Goal: Task Accomplishment & Management: Manage account settings

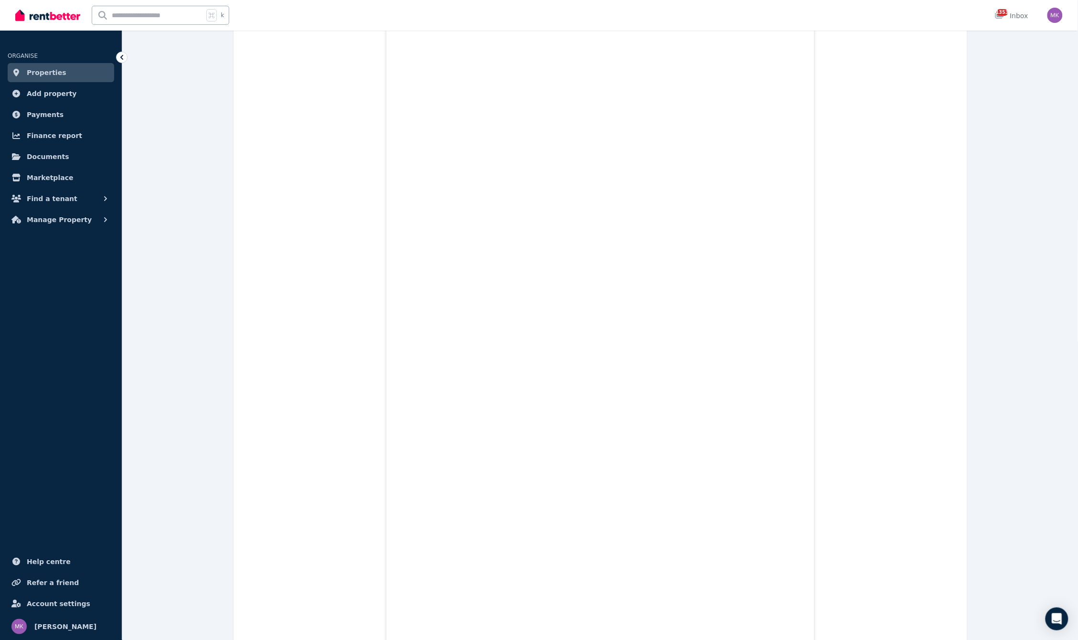
click at [118, 19] on input "text" at bounding box center [147, 15] width 111 height 18
type input "*****"
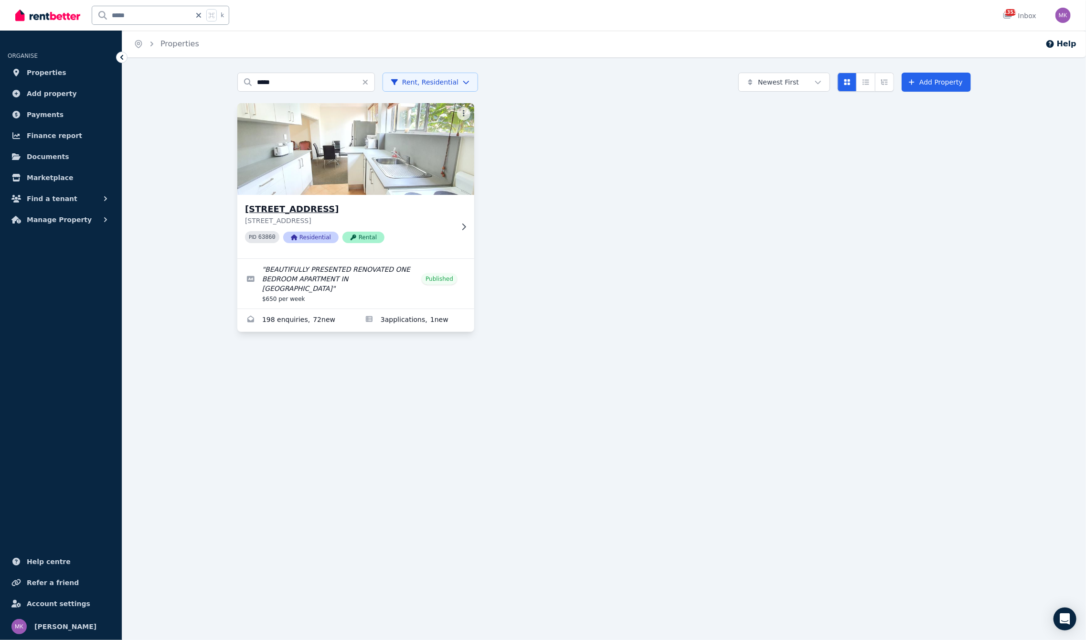
click at [293, 216] on p "[STREET_ADDRESS]" at bounding box center [349, 221] width 208 height 10
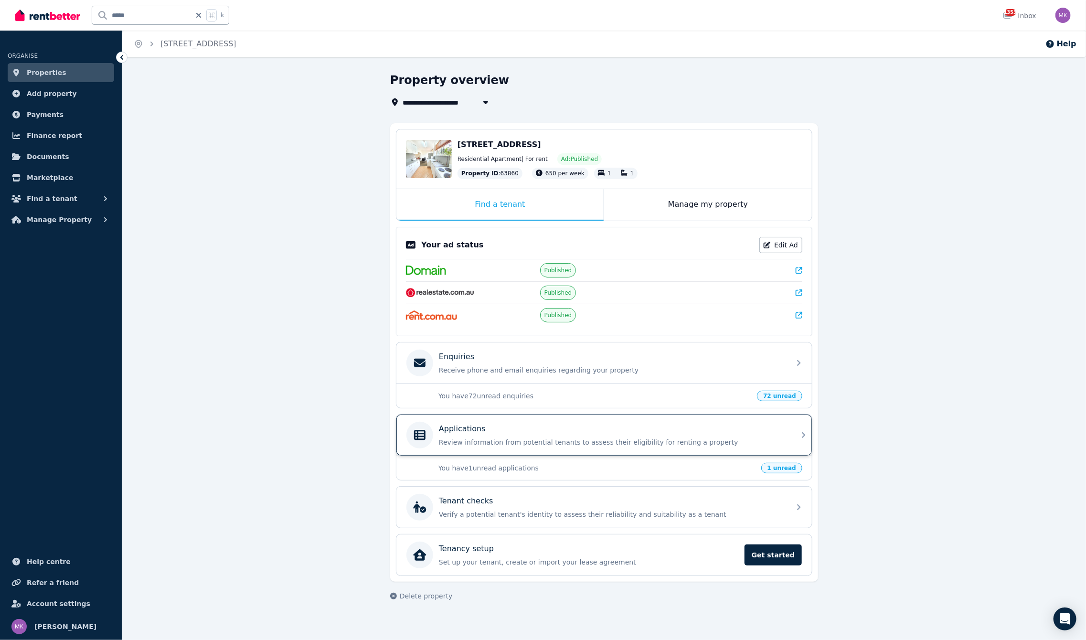
click at [512, 435] on div "Applications Review information from potential tenants to assess their eligibil…" at bounding box center [612, 435] width 346 height 24
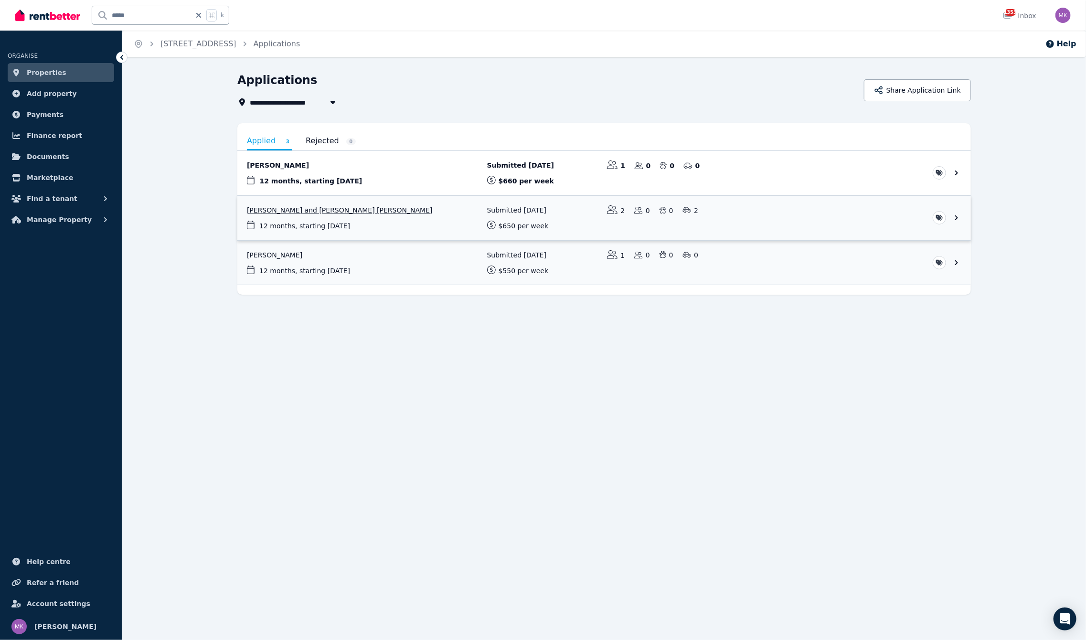
click at [282, 212] on link "View application: Hetvi Patel and Miloni Nirav Patel" at bounding box center [603, 218] width 733 height 44
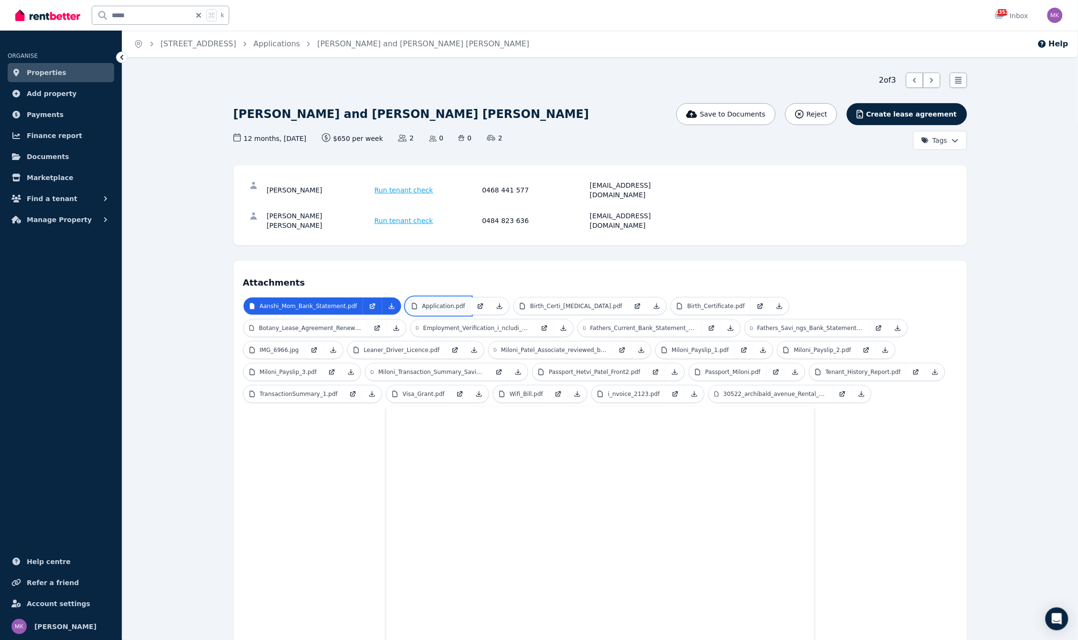
click at [433, 297] on link "Application.pdf" at bounding box center [438, 305] width 65 height 17
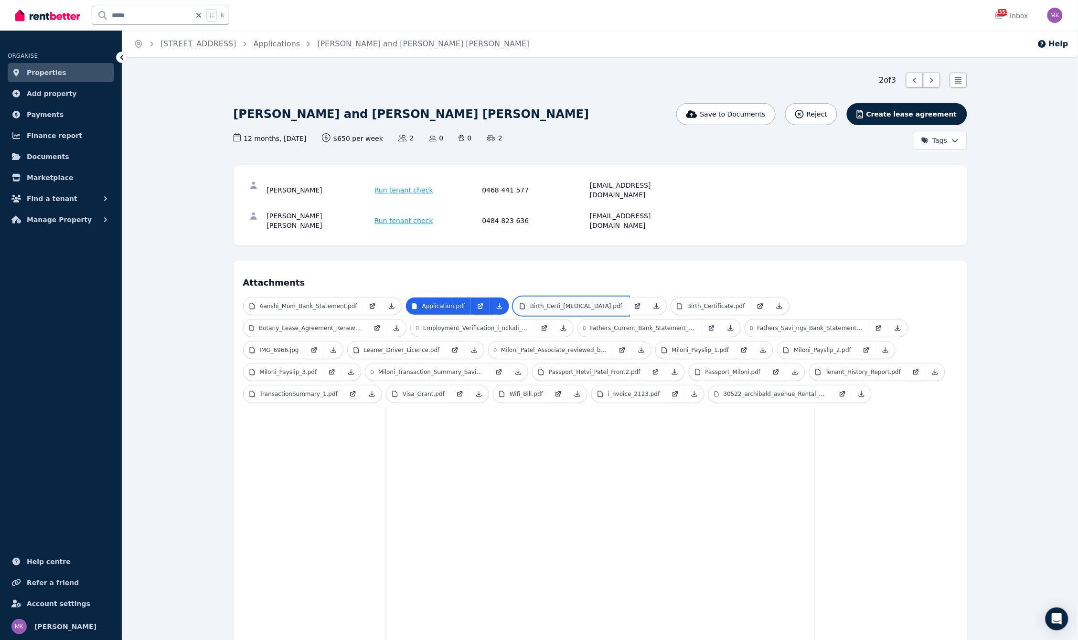
click at [578, 302] on p "Birth_Certi_[MEDICAL_DATA].pdf" at bounding box center [576, 306] width 92 height 8
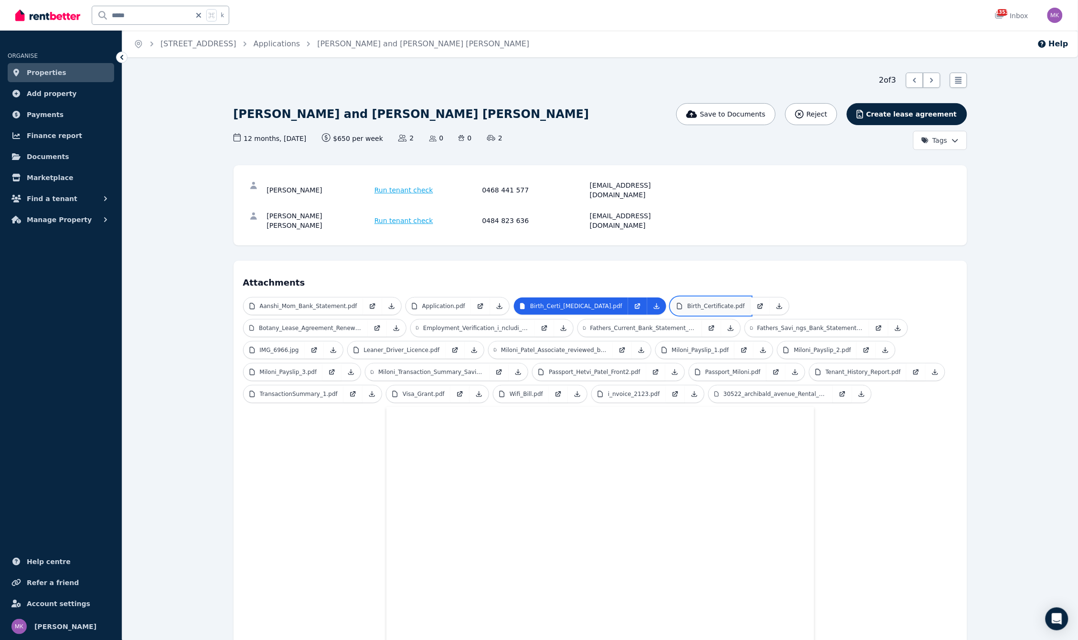
click at [671, 297] on link "Birth_Certificate.pdf" at bounding box center [710, 305] width 79 height 17
click at [552, 297] on link "Birth_Certi_[MEDICAL_DATA].pdf" at bounding box center [571, 305] width 114 height 17
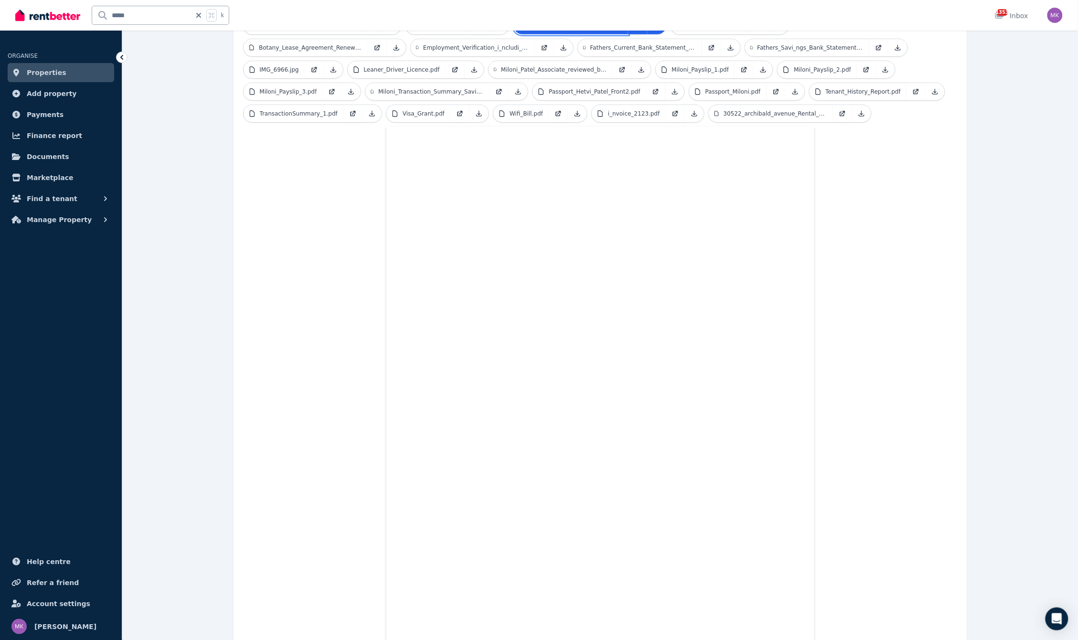
scroll to position [42, 0]
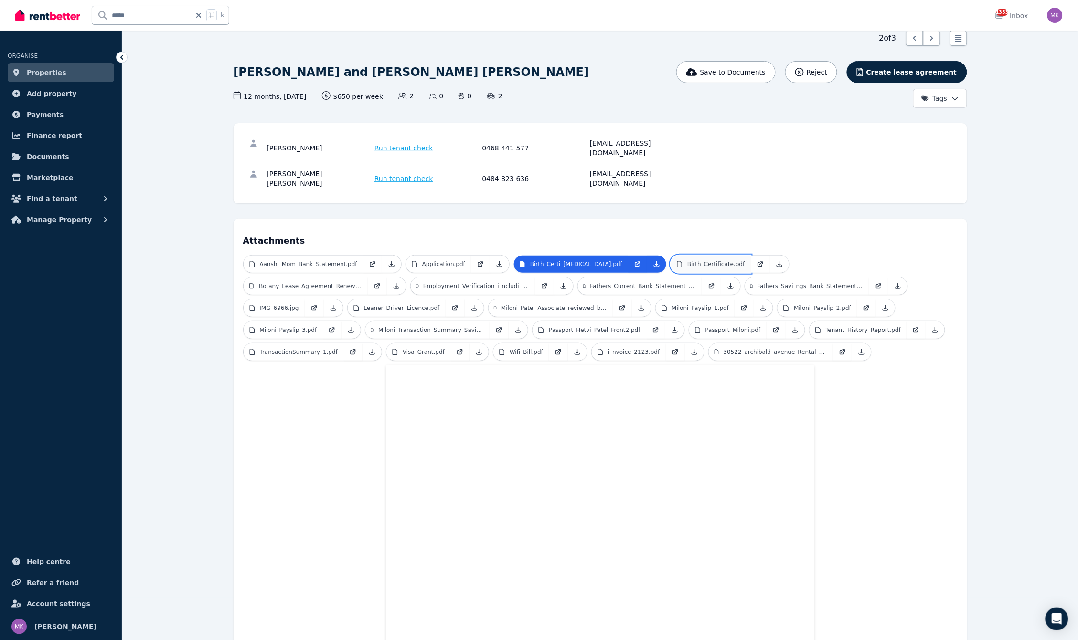
click at [687, 260] on p "Birth_Certificate.pdf" at bounding box center [715, 264] width 57 height 8
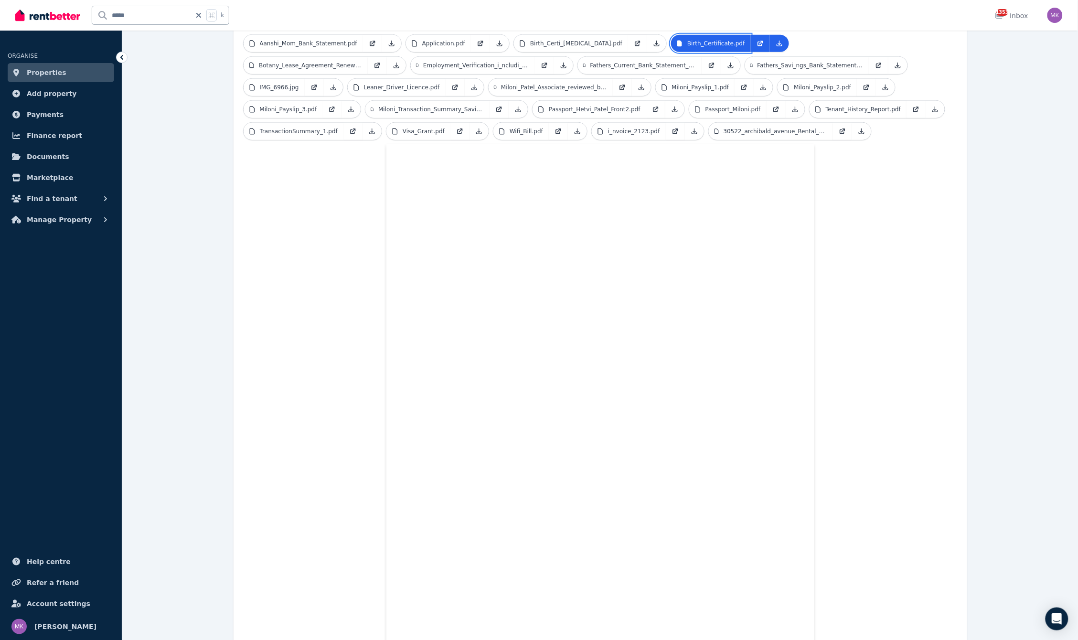
scroll to position [241, 0]
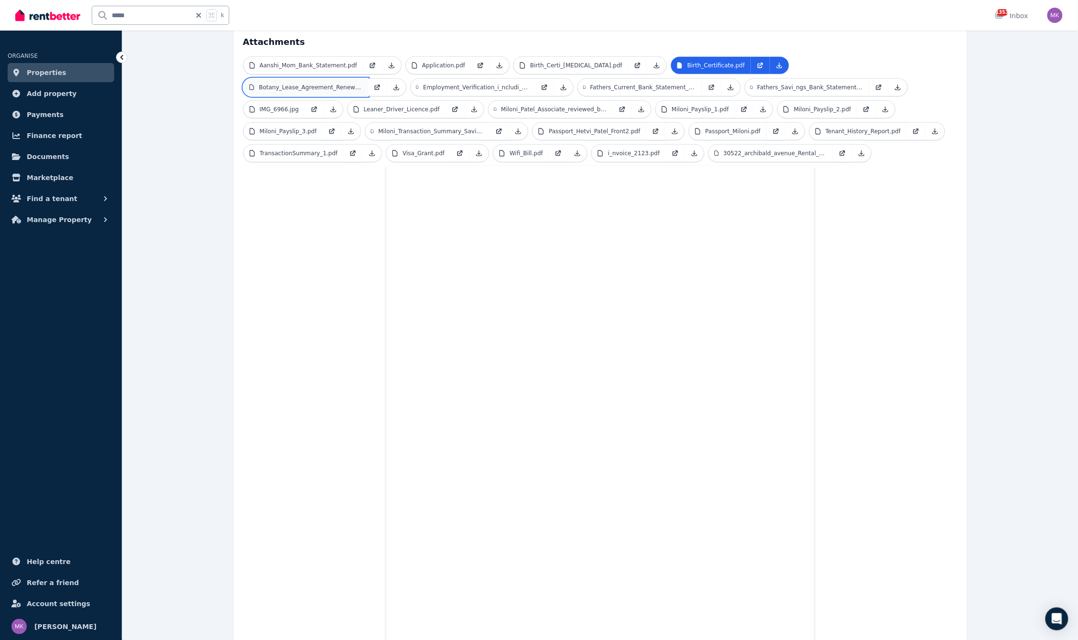
click at [368, 79] on link "Botany_Lease_Agreement_Renewal.pdf" at bounding box center [306, 87] width 124 height 17
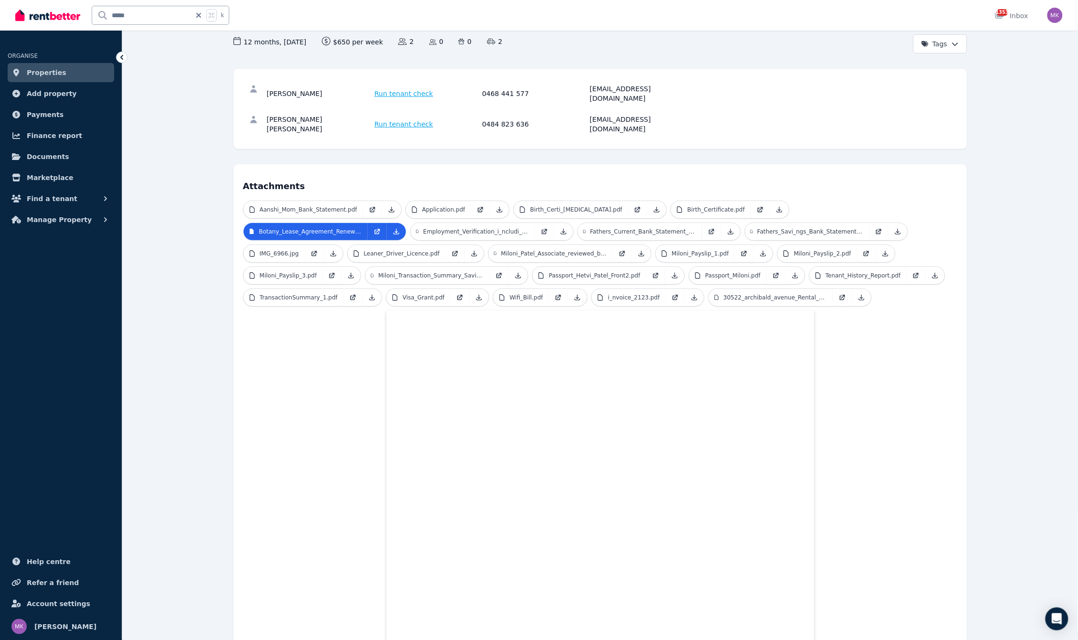
scroll to position [0, 0]
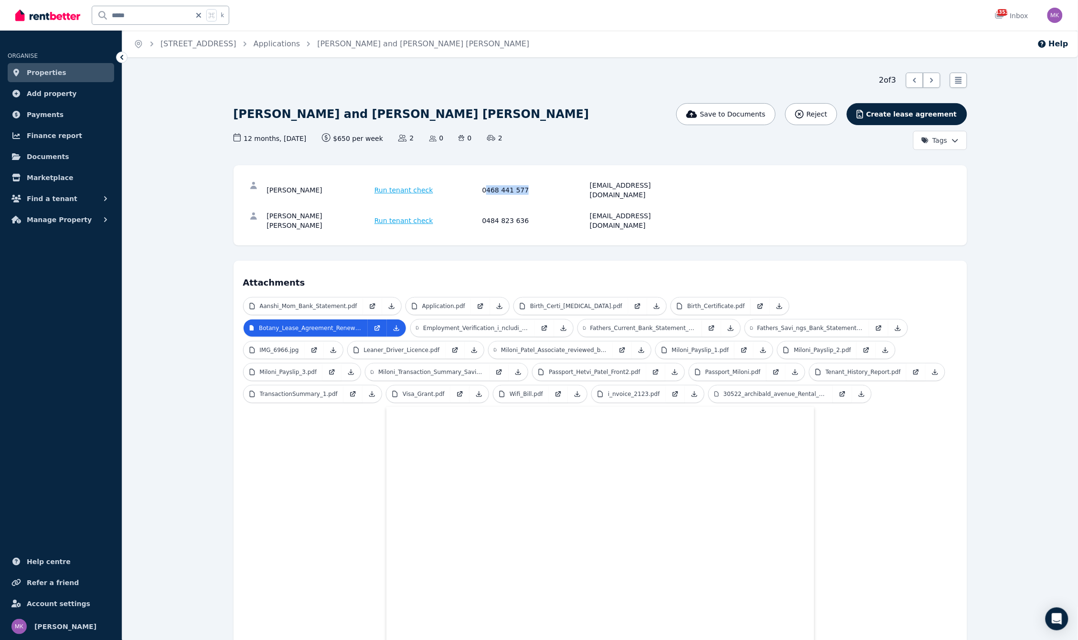
drag, startPoint x: 485, startPoint y: 181, endPoint x: 556, endPoint y: 186, distance: 71.8
click at [556, 186] on div "0468 441 577" at bounding box center [534, 189] width 105 height 19
click at [486, 191] on div "[PERSON_NAME] Run tenant check 0468 441 577 [EMAIL_ADDRESS][DOMAIN_NAME]" at bounding box center [600, 190] width 714 height 31
drag, startPoint x: 483, startPoint y: 186, endPoint x: 563, endPoint y: 184, distance: 80.2
click at [563, 184] on div "0468 441 577" at bounding box center [534, 189] width 105 height 19
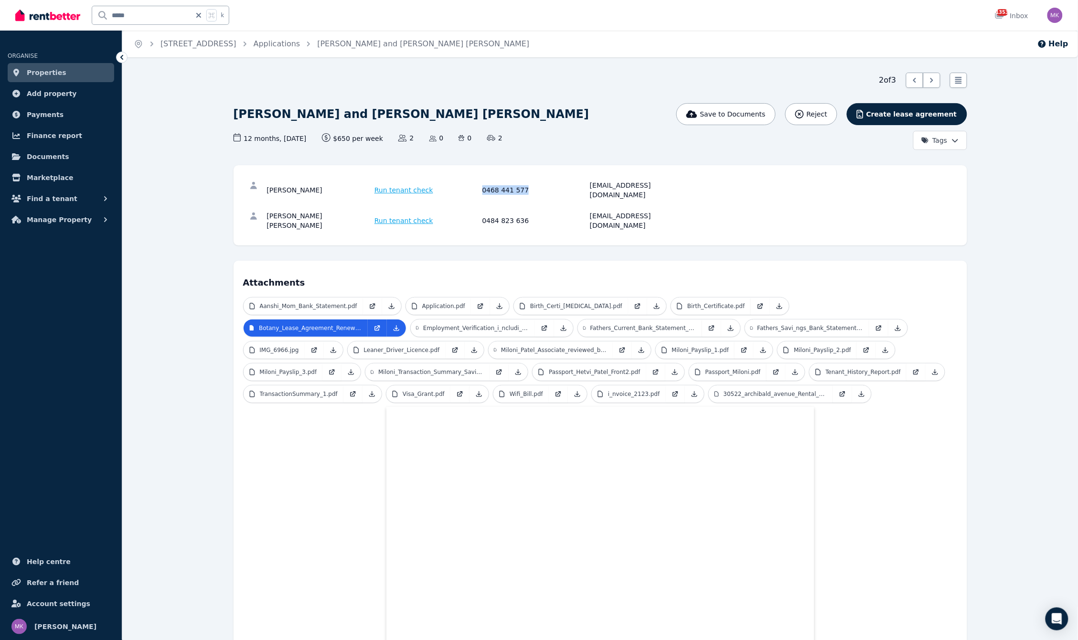
copy div "0468 441 577"
click at [583, 187] on div "0468 441 577" at bounding box center [534, 189] width 105 height 19
drag, startPoint x: 589, startPoint y: 179, endPoint x: 690, endPoint y: 185, distance: 101.9
click at [690, 185] on div "[PERSON_NAME] Run tenant check 0468 441 577 [EMAIL_ADDRESS][DOMAIN_NAME]" at bounding box center [600, 190] width 714 height 31
copy div "[EMAIL_ADDRESS][DOMAIN_NAME]"
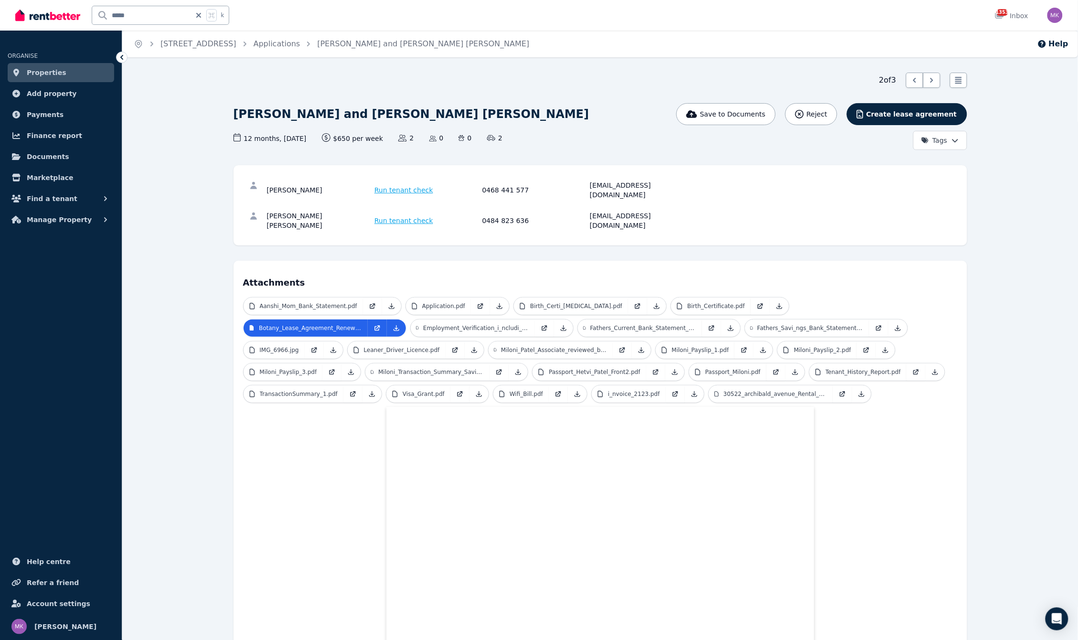
click at [484, 211] on div "0484 823 636" at bounding box center [534, 220] width 105 height 19
drag, startPoint x: 478, startPoint y: 208, endPoint x: 532, endPoint y: 208, distance: 54.4
click at [532, 211] on div "[PERSON_NAME] [PERSON_NAME] Run tenant check 0484 823 636 [EMAIL_ADDRESS][DOMAI…" at bounding box center [481, 220] width 428 height 19
copy div "0484 823 636"
drag, startPoint x: 588, startPoint y: 207, endPoint x: 694, endPoint y: 213, distance: 106.6
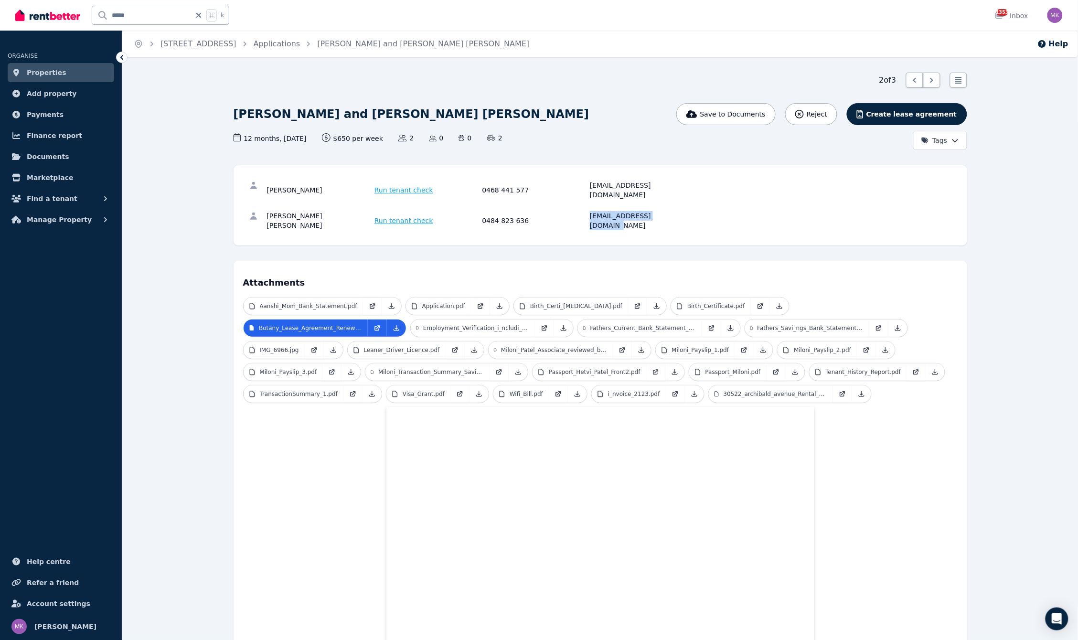
click at [694, 213] on div "[PERSON_NAME] [PERSON_NAME] Run tenant check 0484 823 636 [EMAIL_ADDRESS][DOMAI…" at bounding box center [600, 220] width 714 height 31
copy div "[EMAIL_ADDRESS][DOMAIN_NAME]"
drag, startPoint x: 476, startPoint y: 188, endPoint x: 537, endPoint y: 186, distance: 60.7
click at [537, 186] on div "[PERSON_NAME] Run tenant check 0468 441 577 [EMAIL_ADDRESS][DOMAIN_NAME]" at bounding box center [481, 189] width 428 height 19
copy div "0468 441 577"
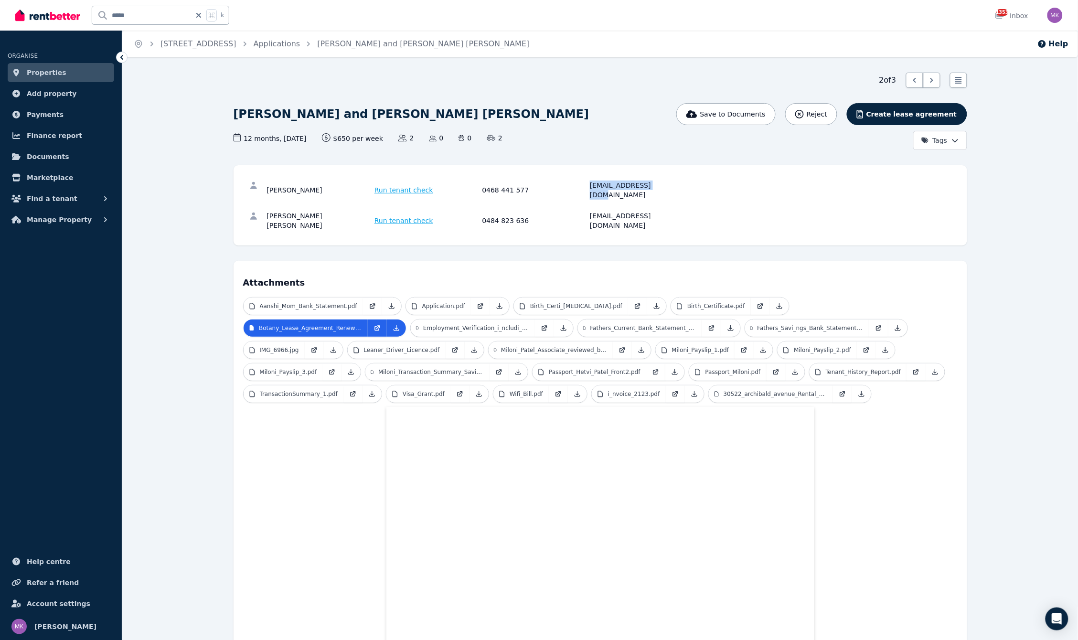
drag, startPoint x: 589, startPoint y: 183, endPoint x: 703, endPoint y: 182, distance: 114.1
click at [703, 182] on div "[PERSON_NAME] Run tenant check 0468 441 577 [EMAIL_ADDRESS][DOMAIN_NAME]" at bounding box center [600, 190] width 714 height 31
copy div "[EMAIL_ADDRESS][DOMAIN_NAME]"
drag, startPoint x: 267, startPoint y: 205, endPoint x: 327, endPoint y: 207, distance: 59.7
click at [327, 211] on div "[PERSON_NAME] [PERSON_NAME]" at bounding box center [319, 220] width 105 height 19
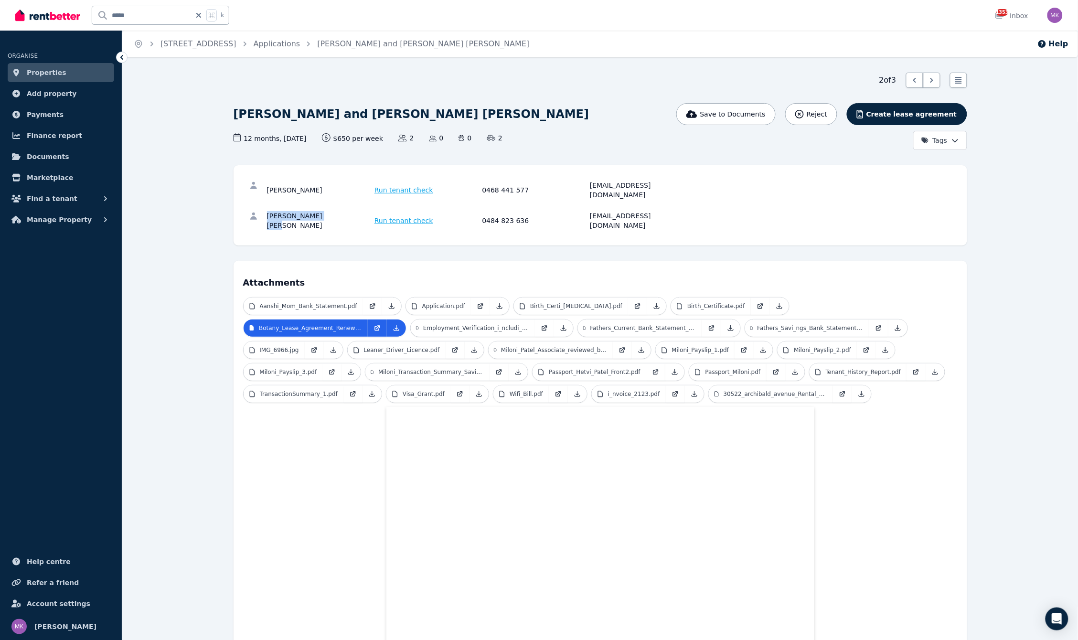
copy div "[PERSON_NAME] [PERSON_NAME]"
drag, startPoint x: 483, startPoint y: 204, endPoint x: 567, endPoint y: 208, distance: 83.6
click at [567, 211] on div "0484 823 636" at bounding box center [534, 220] width 105 height 19
copy div "0484 823 636"
click at [581, 211] on div "0484 823 636" at bounding box center [534, 220] width 105 height 19
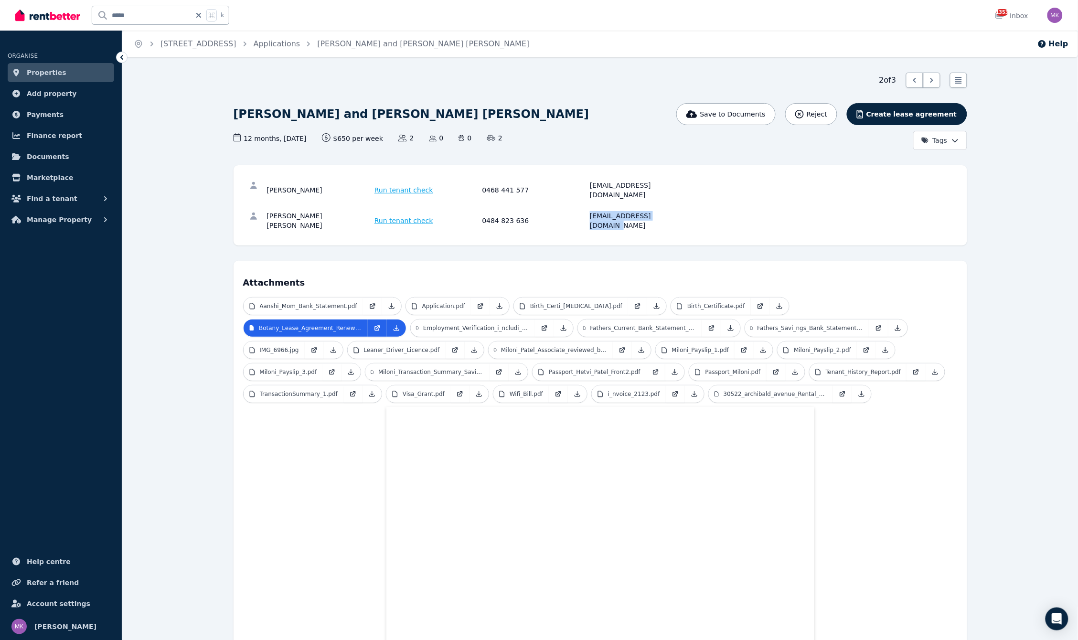
drag, startPoint x: 586, startPoint y: 206, endPoint x: 698, endPoint y: 212, distance: 112.4
click at [698, 212] on div "[PERSON_NAME] [PERSON_NAME] Run tenant check 0484 823 636 [EMAIL_ADDRESS][DOMAI…" at bounding box center [600, 220] width 714 height 31
copy div "[EMAIL_ADDRESS][DOMAIN_NAME]"
